Goal: Transaction & Acquisition: Purchase product/service

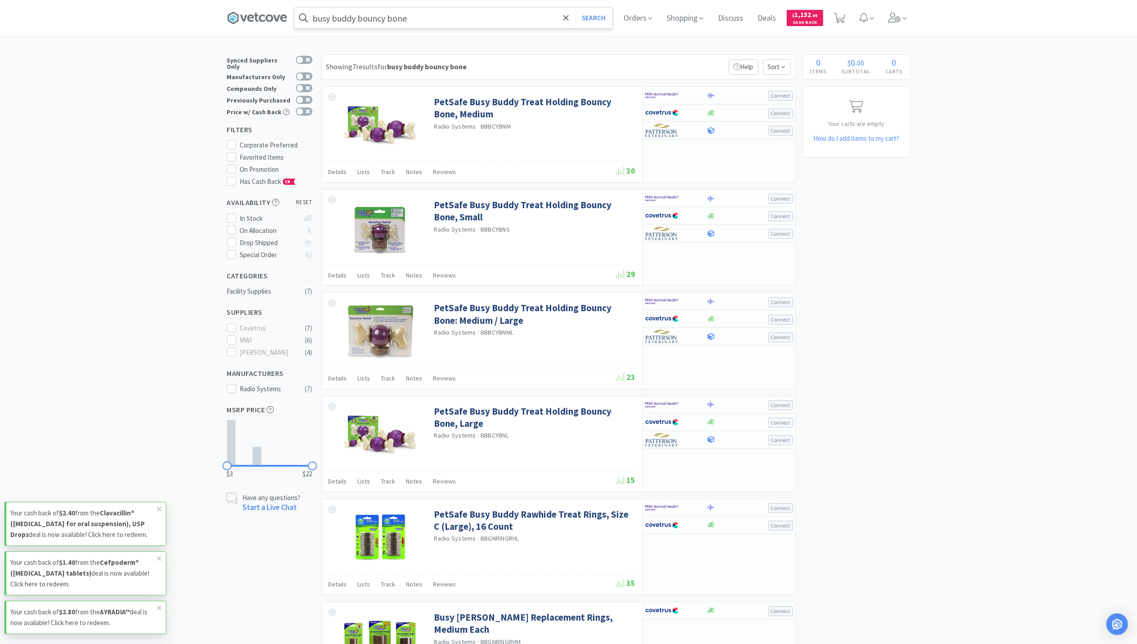
click at [549, 20] on input "busy buddy bouncy bone" at bounding box center [454, 18] width 318 height 21
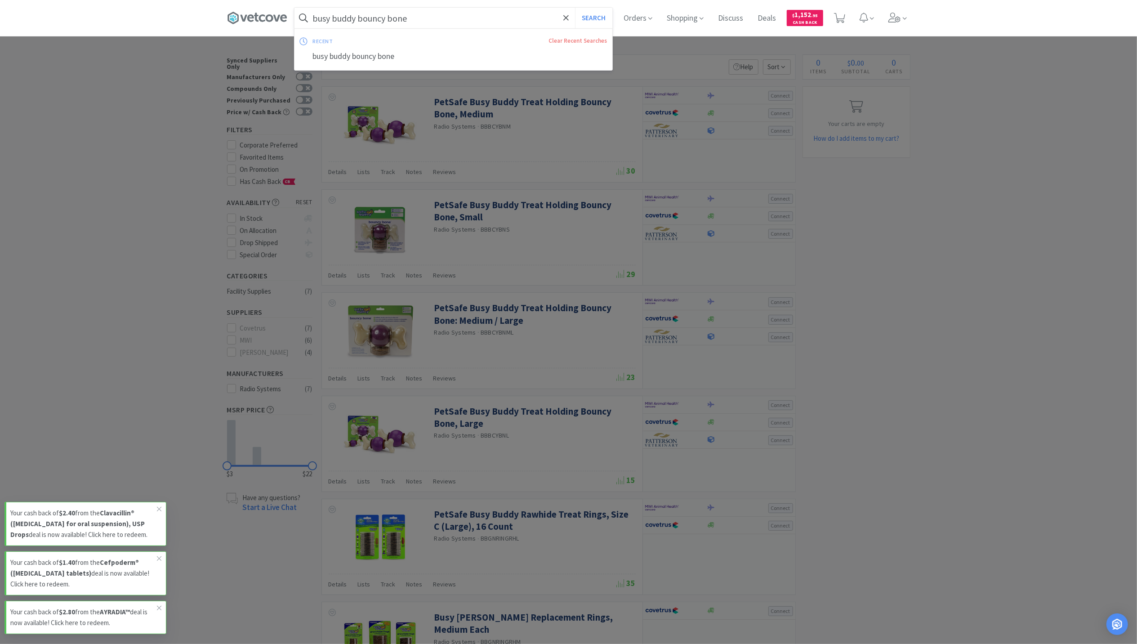
paste input "[MEDICAL_DATA] Hydrochloride Inj. 5 mg/ml"
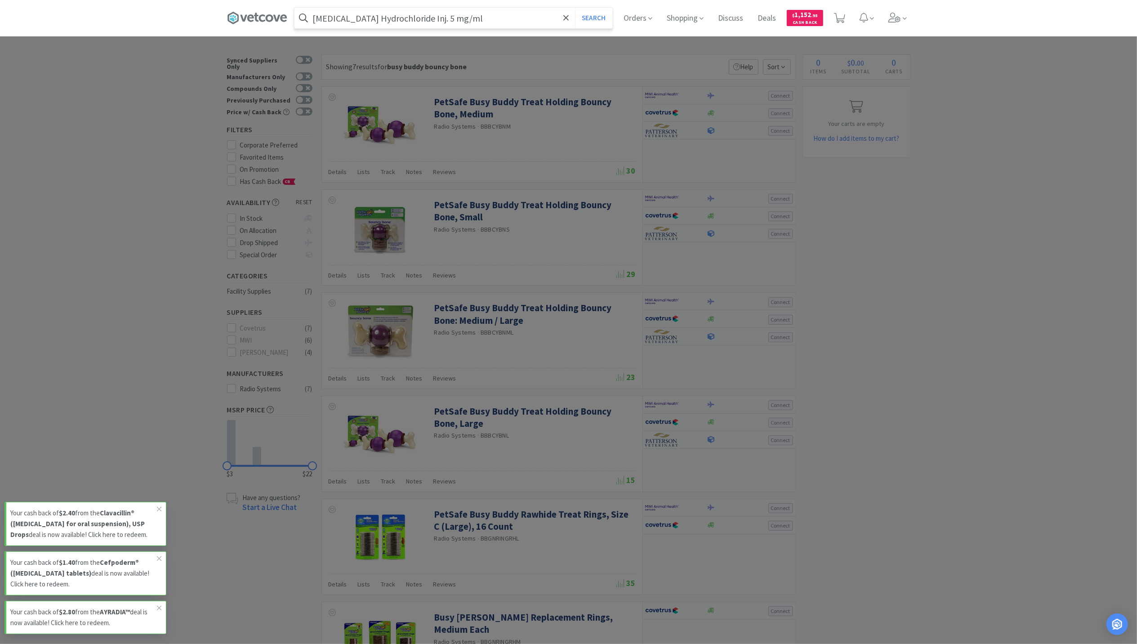
click at [575, 8] on button "Search" at bounding box center [593, 18] width 37 height 21
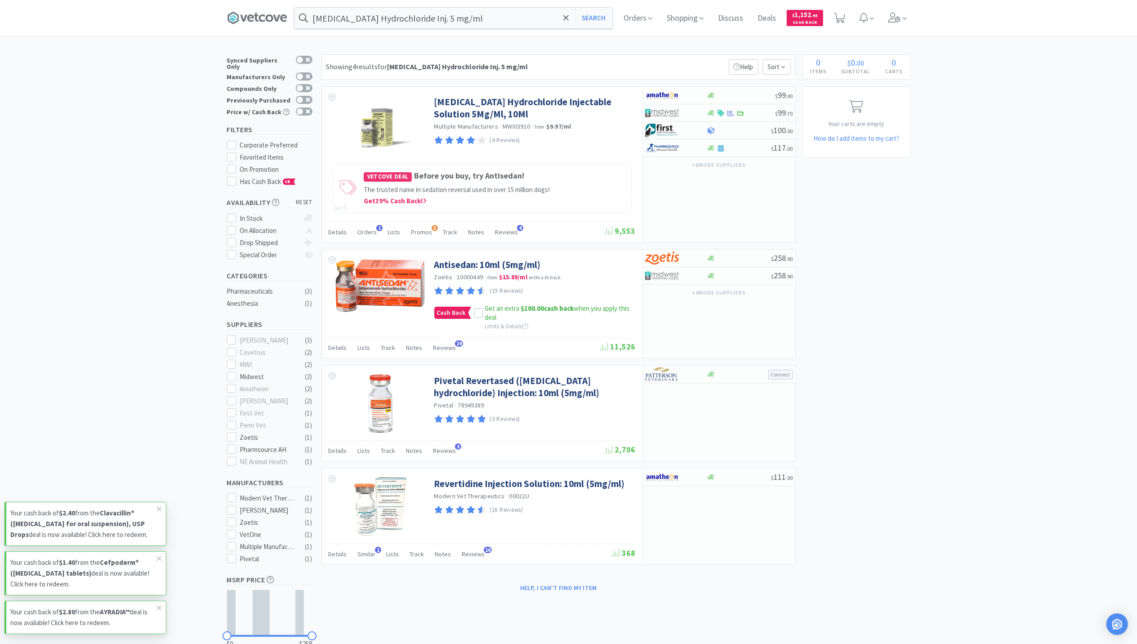
click at [939, 366] on div "× Filter Results Synced Suppliers Only Manufacturers Only Compounds Only Previo…" at bounding box center [568, 368] width 1137 height 629
click at [484, 17] on input "[MEDICAL_DATA] Hydrochloride Inj. 5 mg/ml" at bounding box center [454, 18] width 318 height 21
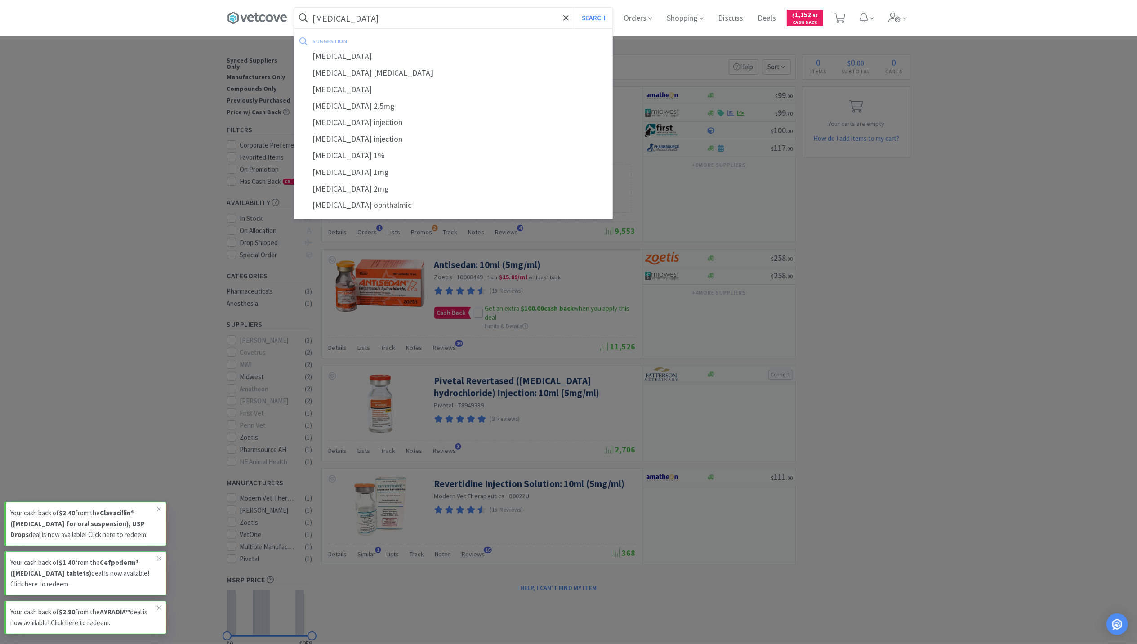
click at [575, 8] on button "Search" at bounding box center [593, 18] width 37 height 21
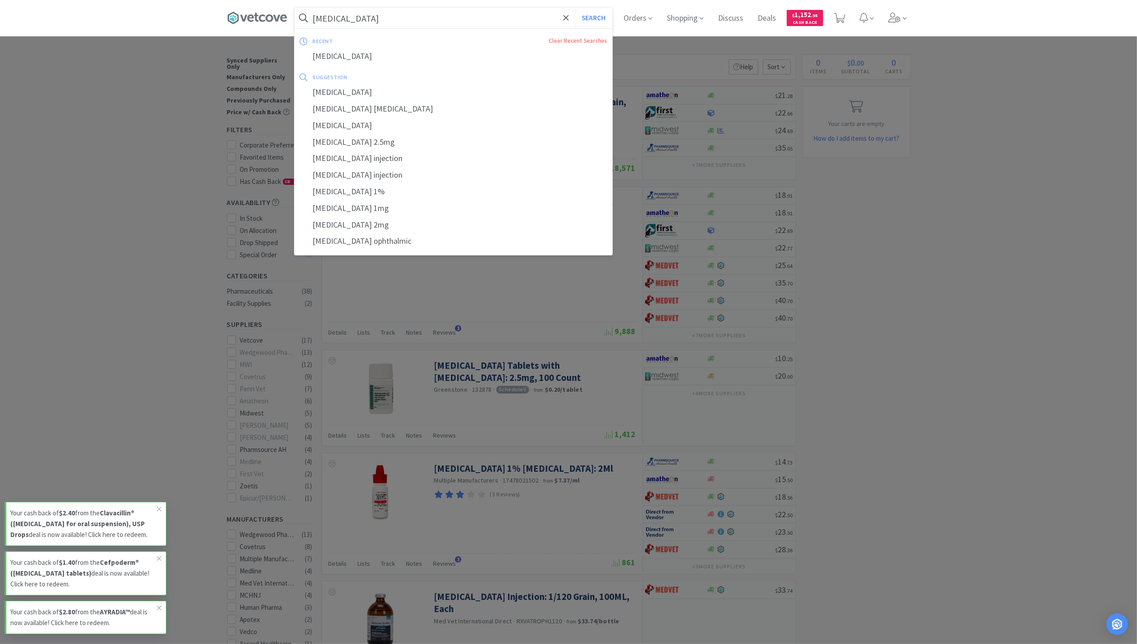
click at [380, 20] on input "[MEDICAL_DATA]" at bounding box center [454, 18] width 318 height 21
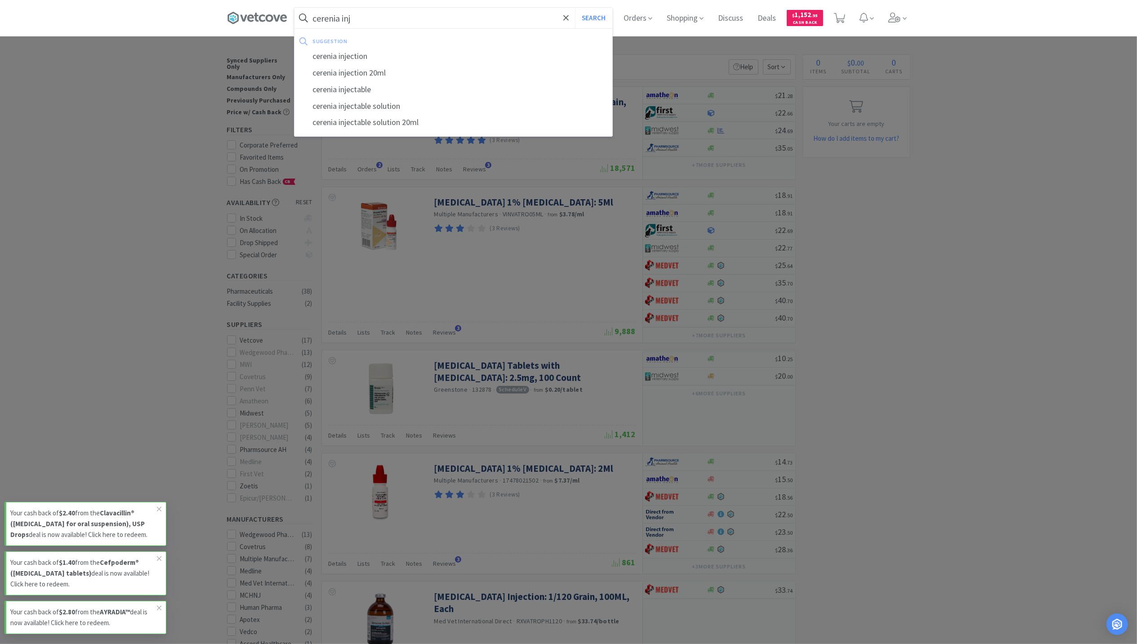
type input "cerenia inj"
click at [575, 8] on button "Search" at bounding box center [593, 18] width 37 height 21
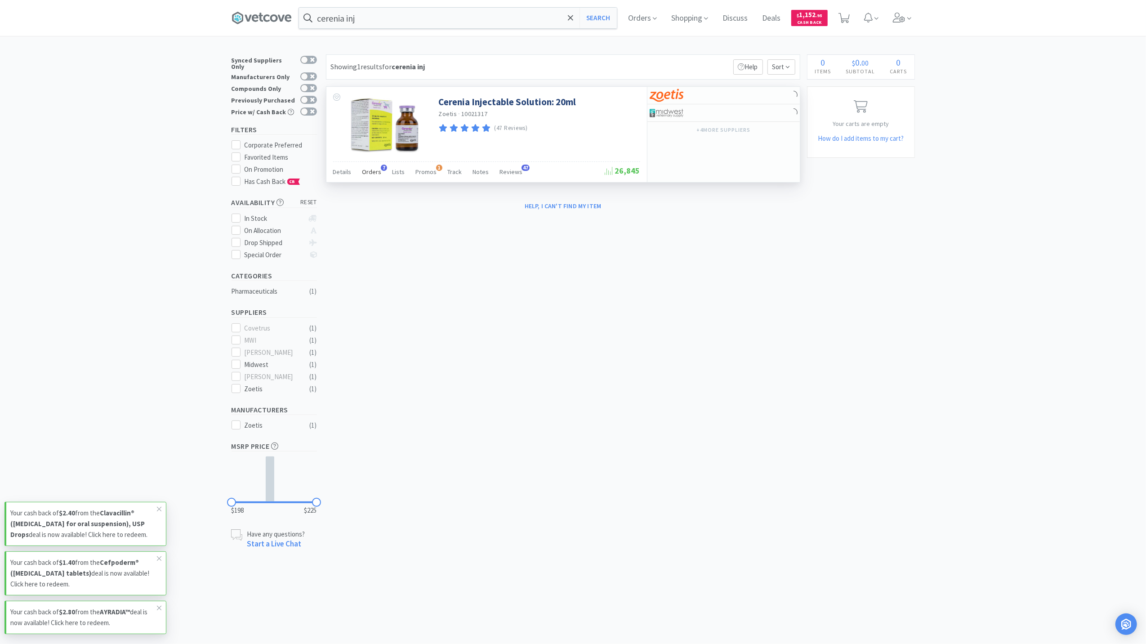
click at [370, 175] on span "Orders" at bounding box center [371, 172] width 19 height 8
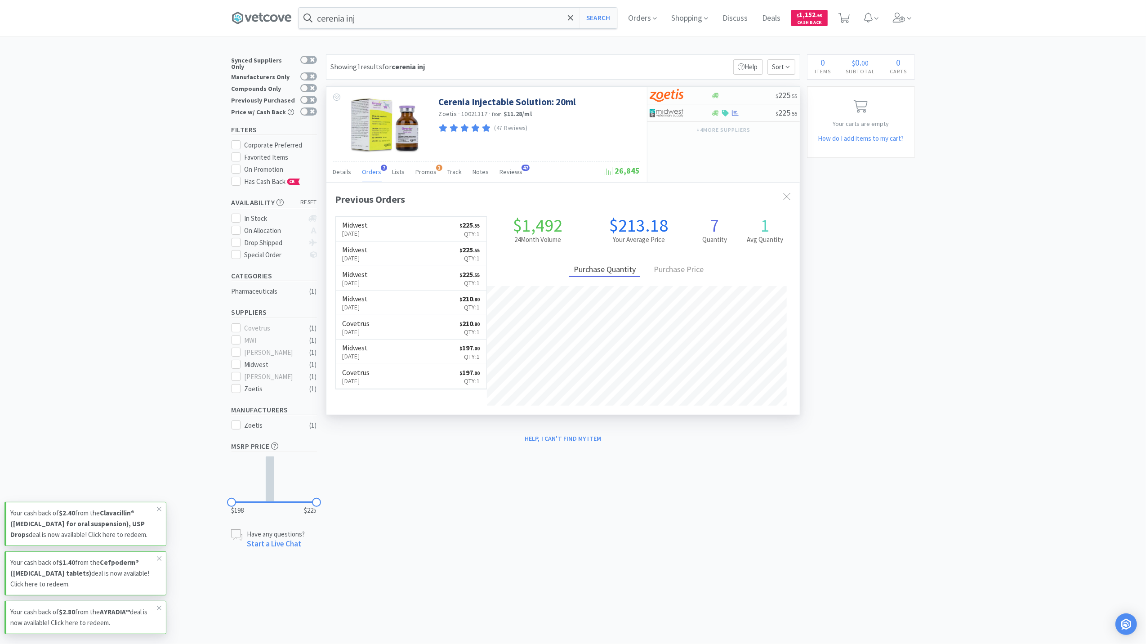
scroll to position [232, 474]
